Goal: Information Seeking & Learning: Learn about a topic

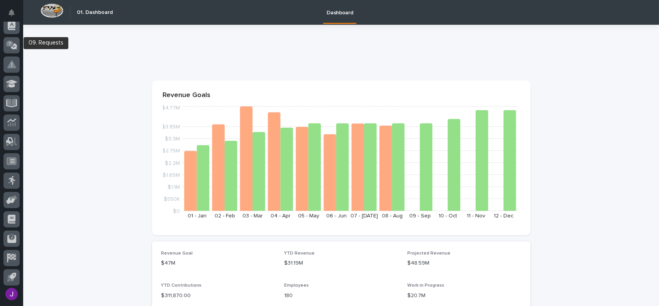
scroll to position [141, 0]
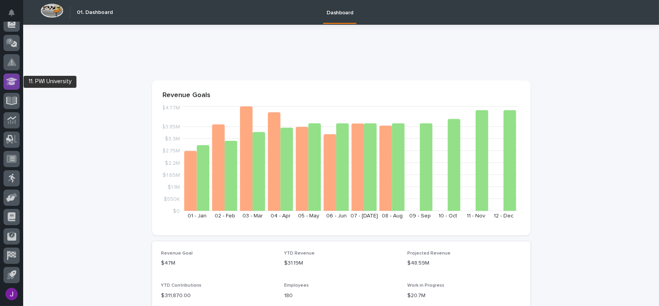
click at [15, 80] on icon at bounding box center [11, 81] width 11 height 9
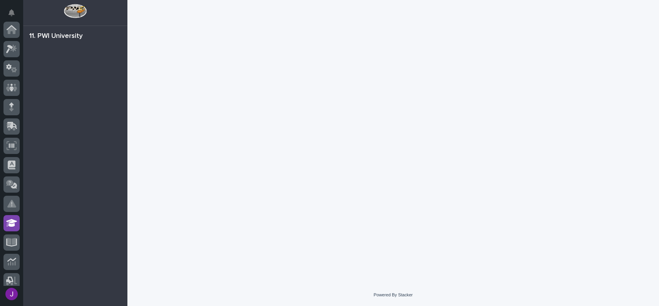
scroll to position [142, 0]
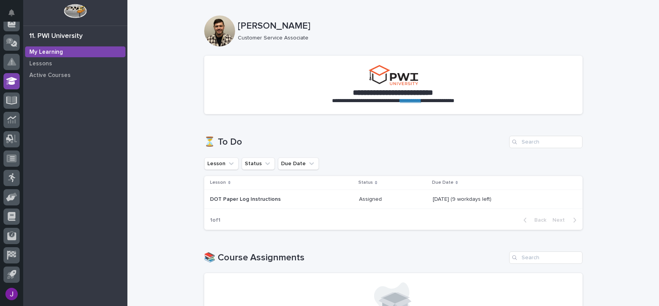
click at [312, 197] on p "DOT Paper Log Instructions" at bounding box center [277, 199] width 135 height 7
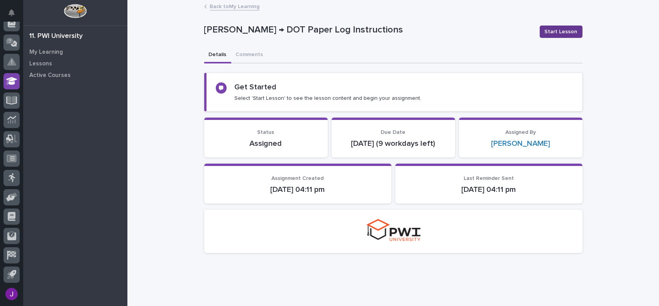
click at [550, 30] on span "Start Lesson" at bounding box center [561, 32] width 33 height 8
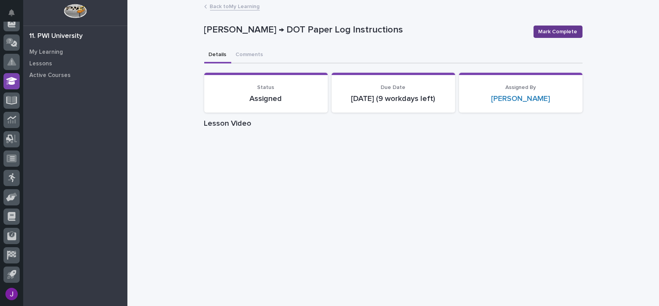
click at [555, 34] on span "Mark Complete" at bounding box center [558, 32] width 39 height 8
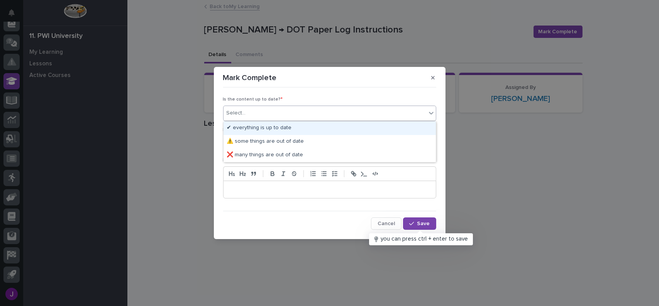
click at [278, 112] on div "Select..." at bounding box center [325, 113] width 203 height 13
click at [282, 126] on div "✔ everything is up to date" at bounding box center [330, 128] width 212 height 14
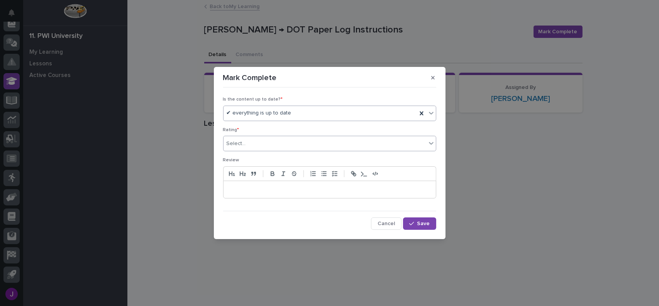
click at [278, 139] on div "Select..." at bounding box center [325, 143] width 203 height 13
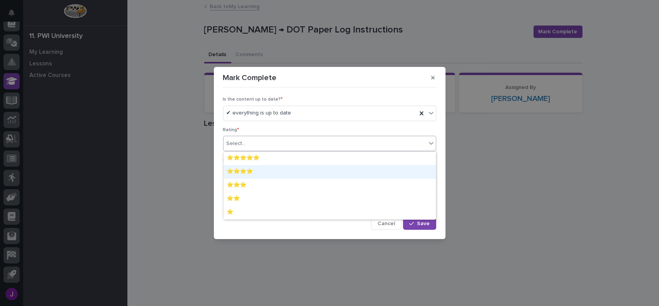
click at [263, 177] on div "⭐⭐⭐⭐" at bounding box center [330, 172] width 212 height 14
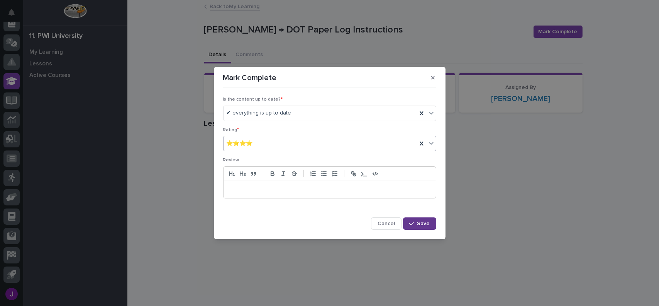
click at [429, 226] on button "Save" at bounding box center [419, 223] width 33 height 12
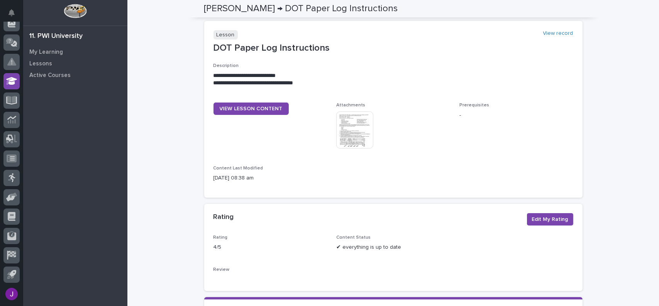
scroll to position [348, 0]
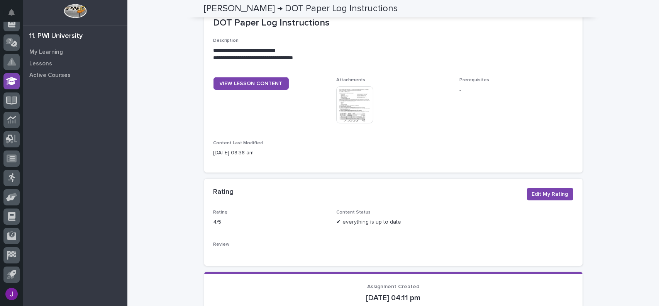
click at [367, 105] on img at bounding box center [354, 104] width 37 height 37
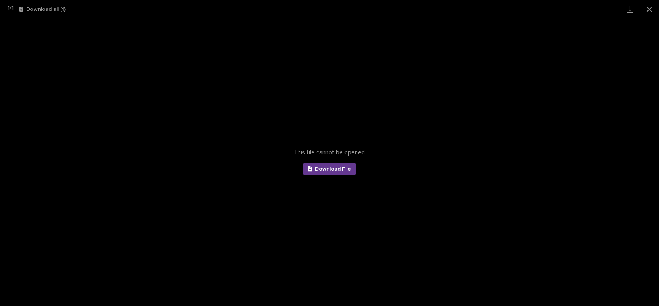
click at [345, 172] on link "Download File" at bounding box center [329, 169] width 53 height 12
click at [650, 12] on button "Close gallery" at bounding box center [649, 9] width 19 height 18
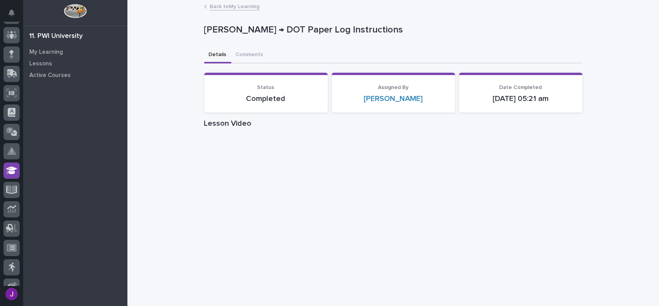
scroll to position [0, 0]
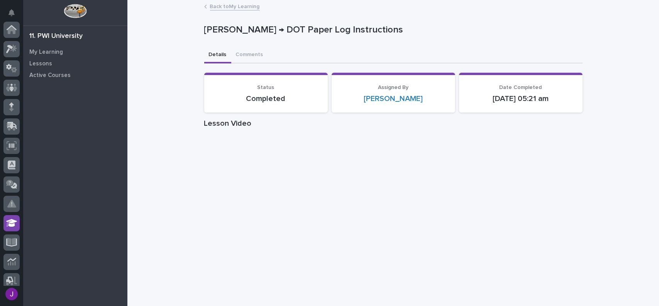
click at [3, 29] on div at bounding box center [11, 154] width 23 height 264
click at [11, 31] on icon at bounding box center [12, 29] width 10 height 9
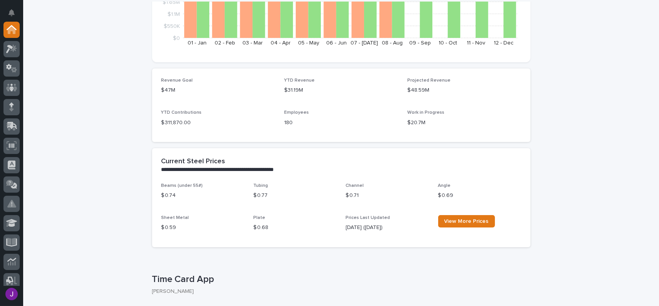
scroll to position [193, 0]
